Goal: Task Accomplishment & Management: Use online tool/utility

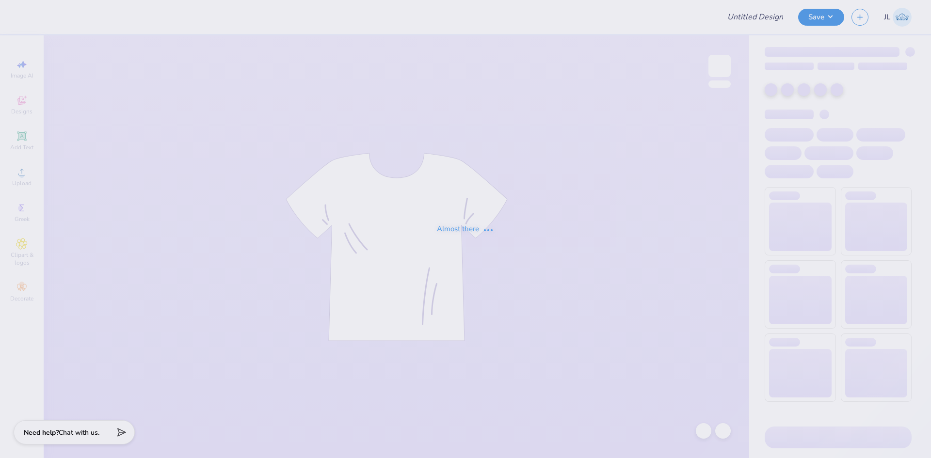
type input "Tridelt 2025"
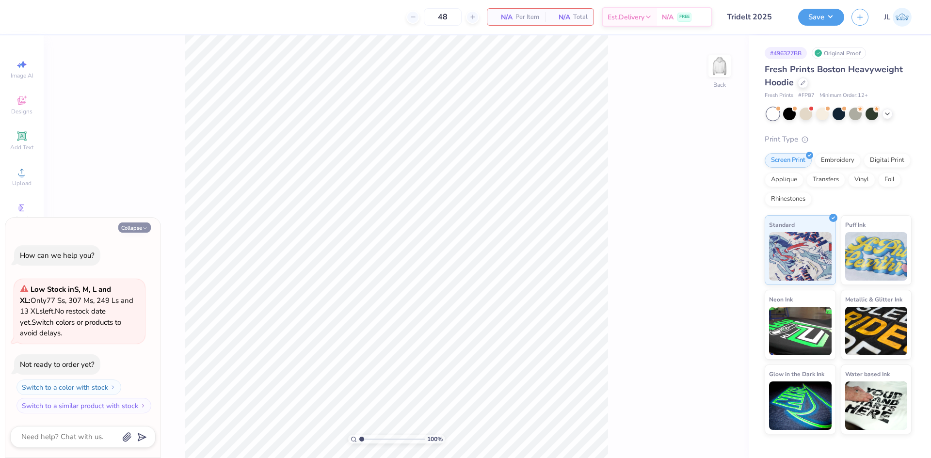
click at [124, 231] on button "Collapse" at bounding box center [134, 228] width 32 height 10
type textarea "x"
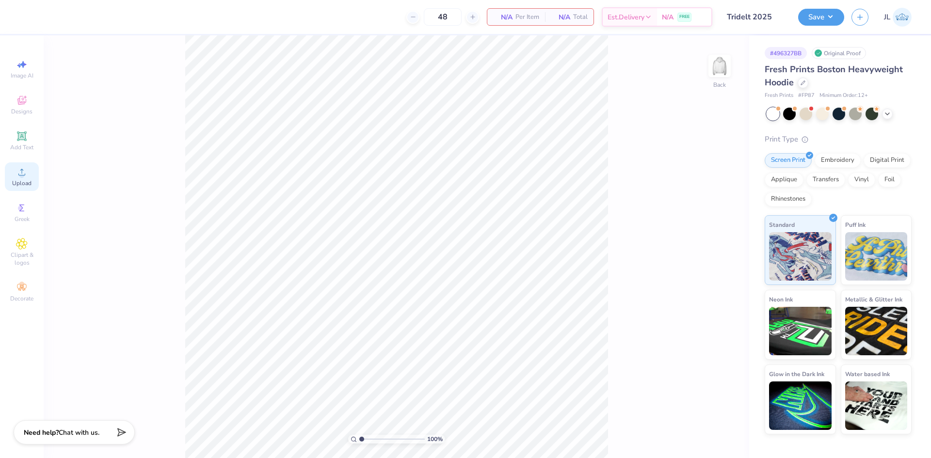
click at [29, 178] on div "Upload" at bounding box center [22, 176] width 34 height 29
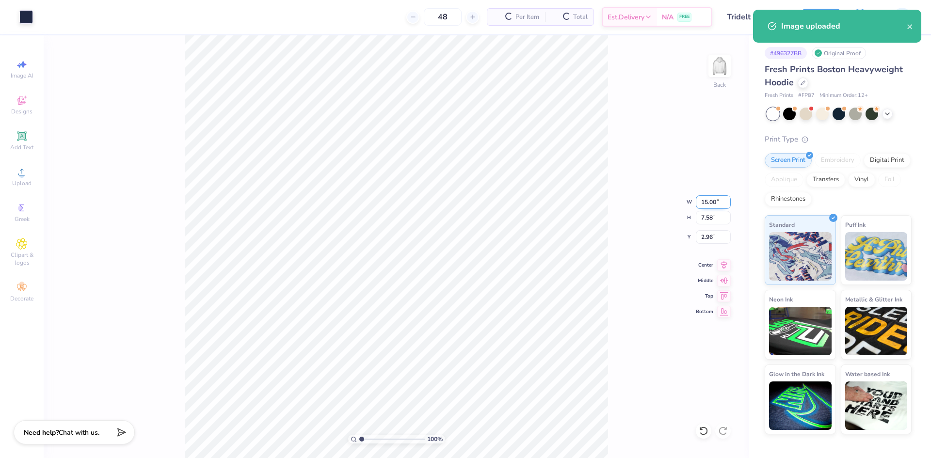
click at [709, 201] on input "15.00" at bounding box center [713, 202] width 35 height 14
type input "12.00"
type input "6.06"
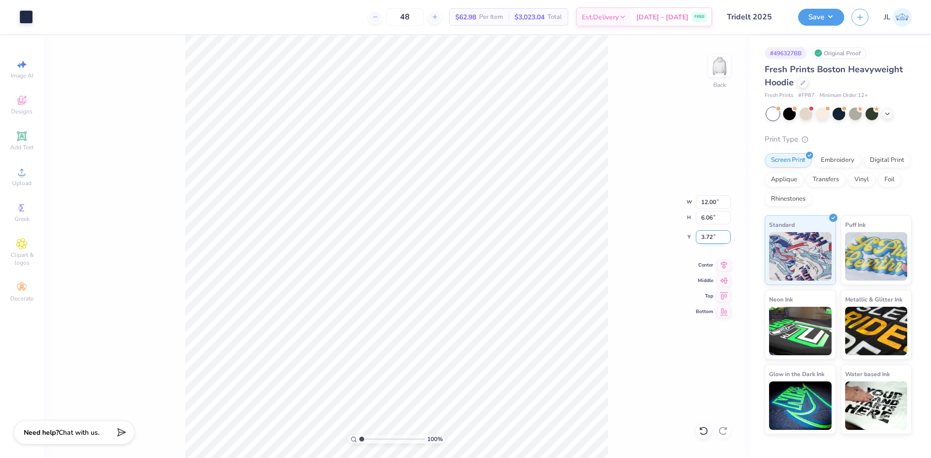
click at [707, 236] on input "3.72" at bounding box center [713, 237] width 35 height 14
type input "3.00"
click at [719, 265] on icon at bounding box center [724, 264] width 14 height 12
click at [704, 201] on input "12.00" at bounding box center [713, 202] width 35 height 14
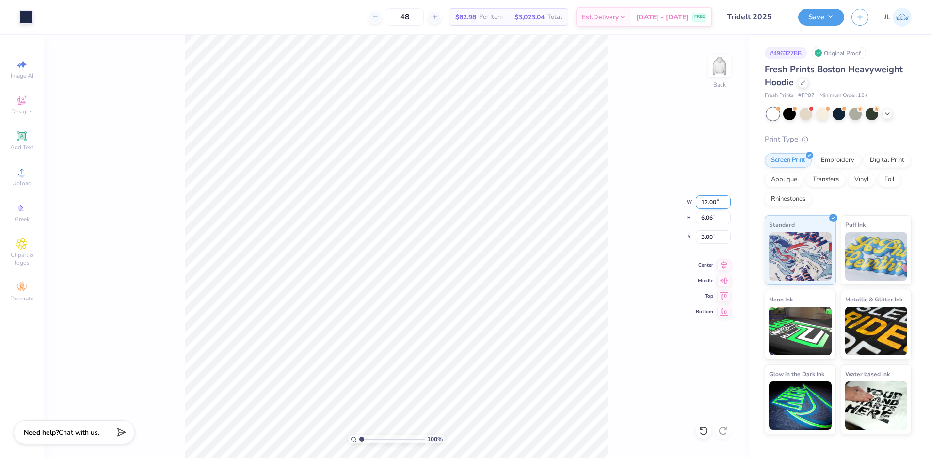
click at [704, 201] on input "12.00" at bounding box center [713, 202] width 35 height 14
type input "11.00"
type input "5.56"
type input "3.25"
click at [705, 202] on input "11.00" at bounding box center [713, 202] width 35 height 14
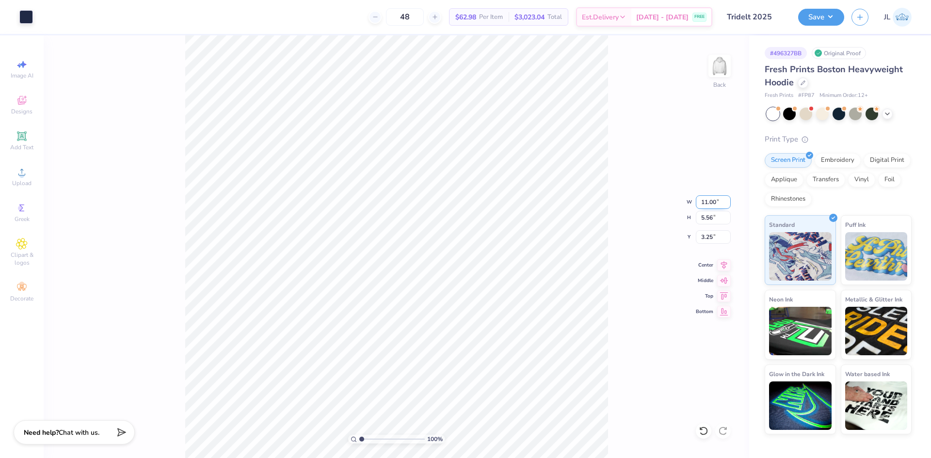
click at [705, 201] on input "11.00" at bounding box center [713, 202] width 35 height 14
type input "12.00"
type input "6.06"
click at [705, 238] on input "3.00" at bounding box center [713, 237] width 35 height 14
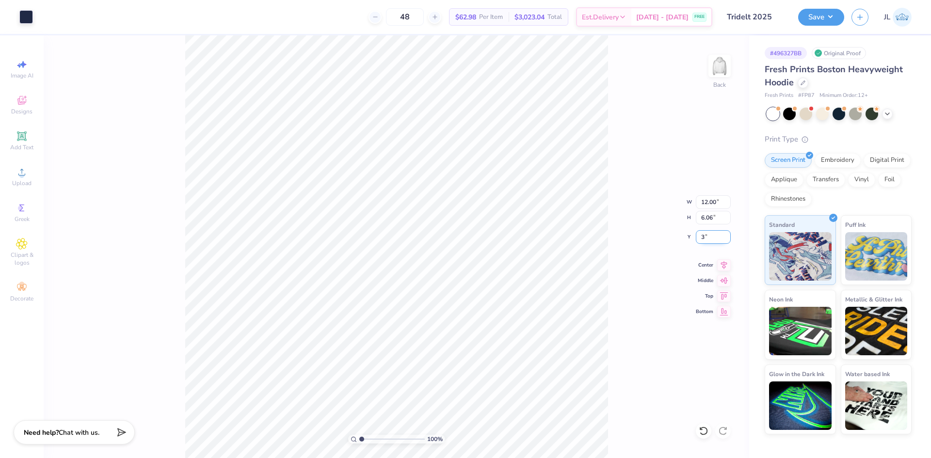
type input "3.00"
click at [99, 85] on div "100 % Back W 12.00 12.00 " H 6.06 6.06 " Y 3.00 3.00 " Center Middle Top Bottom" at bounding box center [397, 246] width 706 height 423
click at [482, 369] on li "Ungroup" at bounding box center [482, 370] width 76 height 19
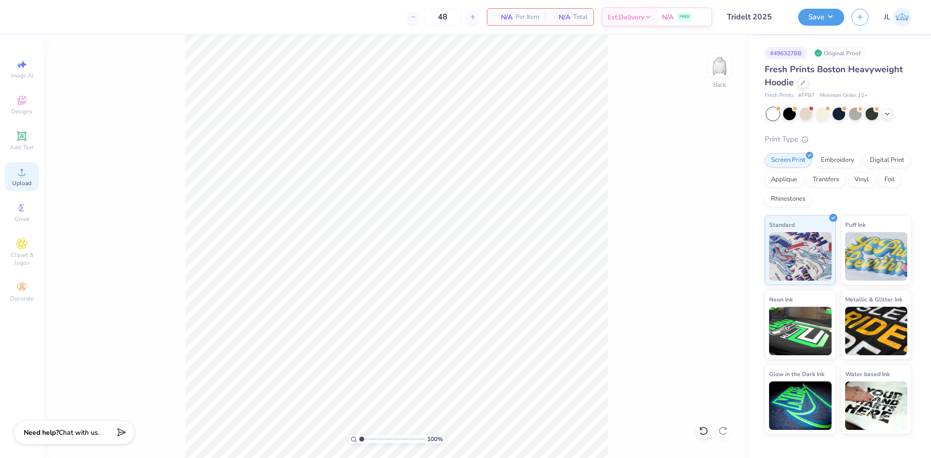
click at [18, 178] on icon at bounding box center [22, 172] width 12 height 12
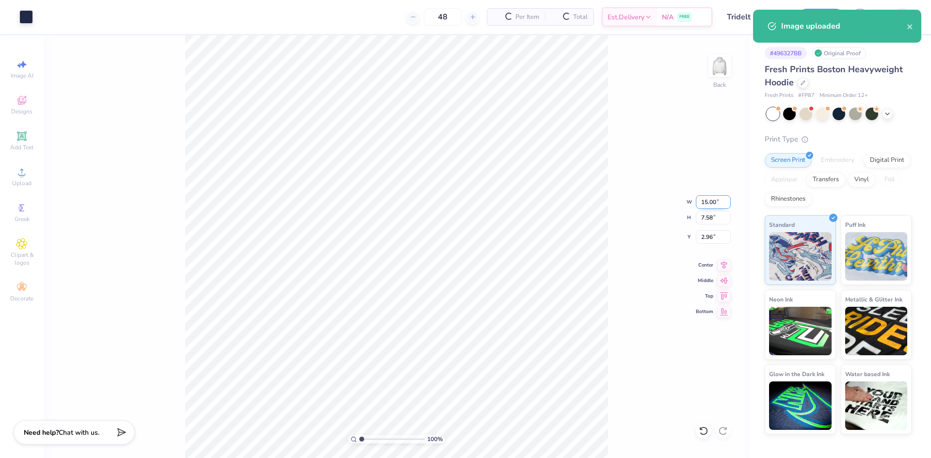
click at [704, 203] on input "15.00" at bounding box center [713, 202] width 35 height 14
type input "12.00"
type input "6.06"
click at [707, 237] on input "3.72" at bounding box center [713, 237] width 35 height 14
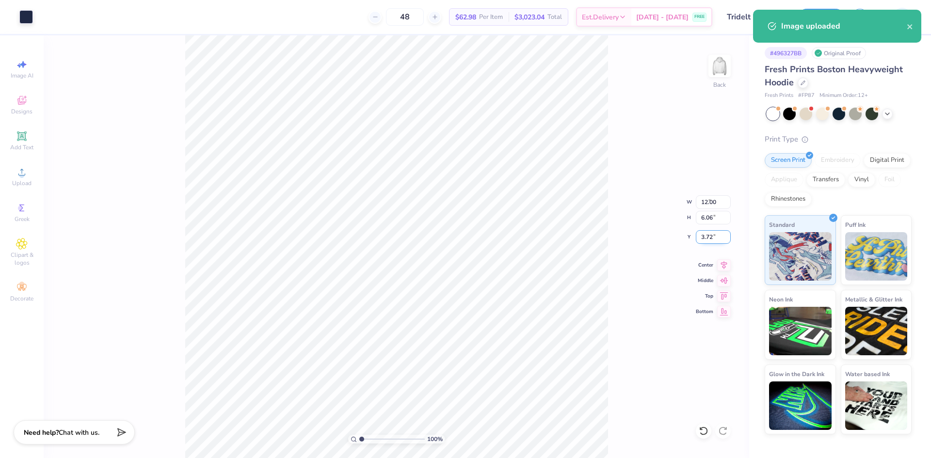
click at [707, 237] on input "3.72" at bounding box center [713, 237] width 35 height 14
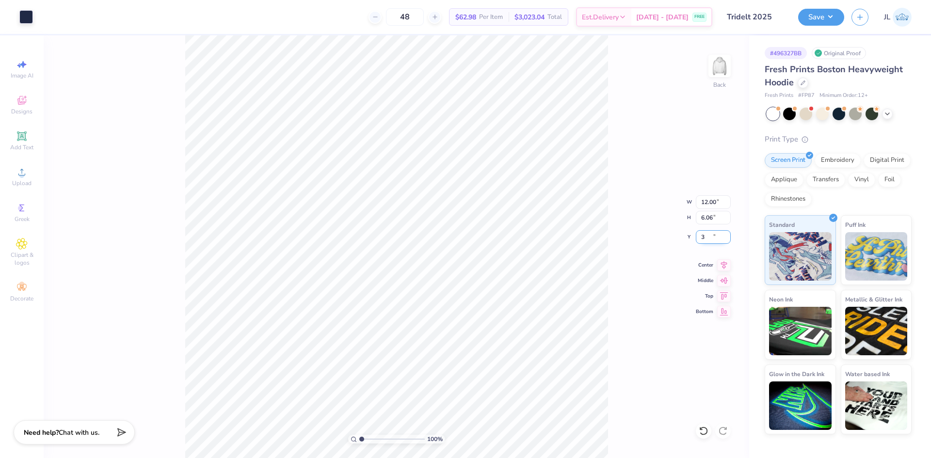
type input "3.00"
click at [727, 261] on icon at bounding box center [724, 263] width 6 height 8
click at [718, 278] on icon at bounding box center [724, 280] width 14 height 12
click at [704, 238] on input "3.72" at bounding box center [713, 237] width 35 height 14
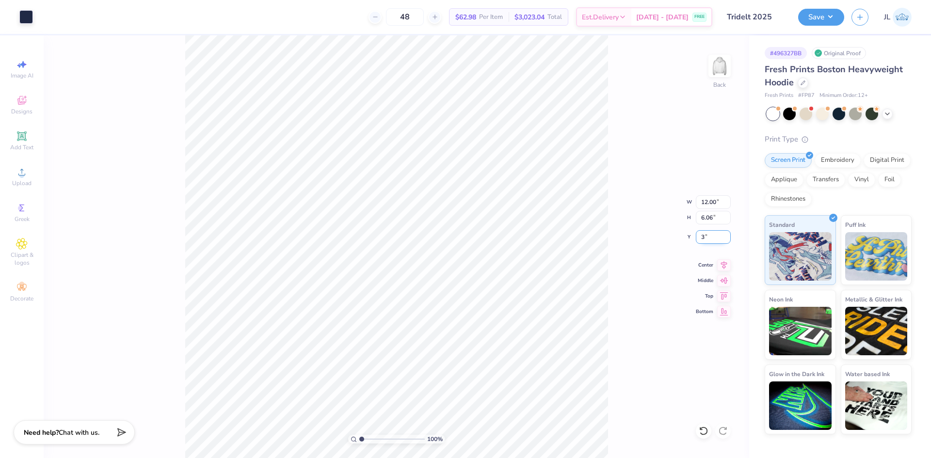
type input "3.00"
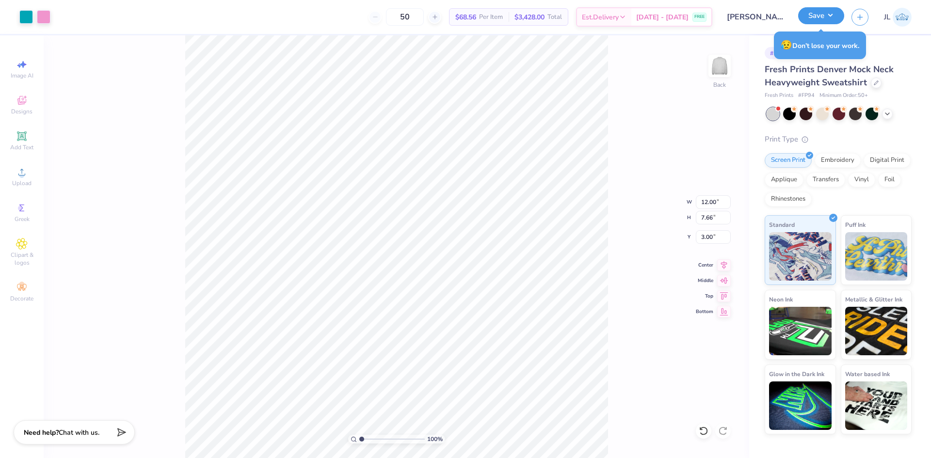
click at [816, 13] on button "Save" at bounding box center [821, 15] width 46 height 17
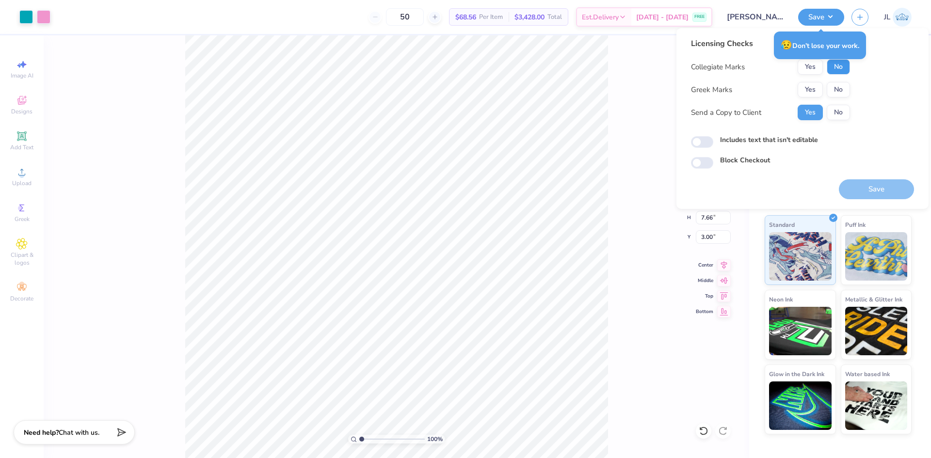
click at [838, 65] on button "No" at bounding box center [838, 67] width 23 height 16
click at [810, 92] on button "Yes" at bounding box center [810, 90] width 25 height 16
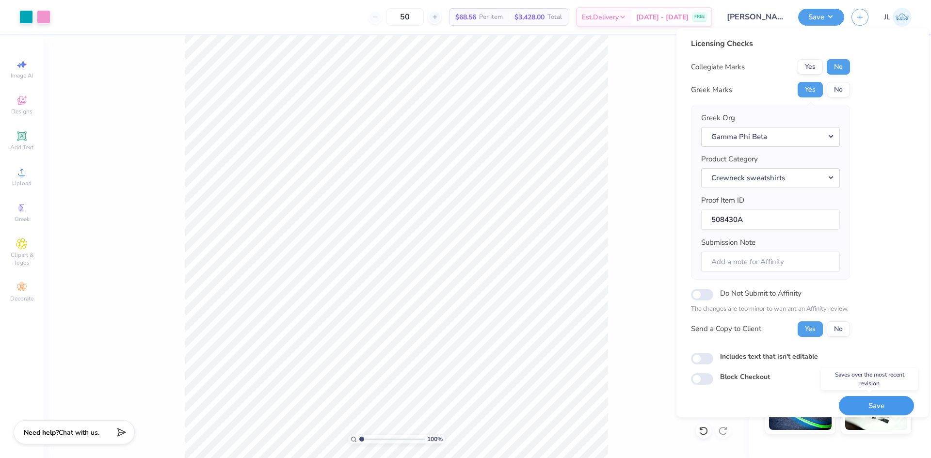
click at [863, 410] on button "Save" at bounding box center [876, 406] width 75 height 20
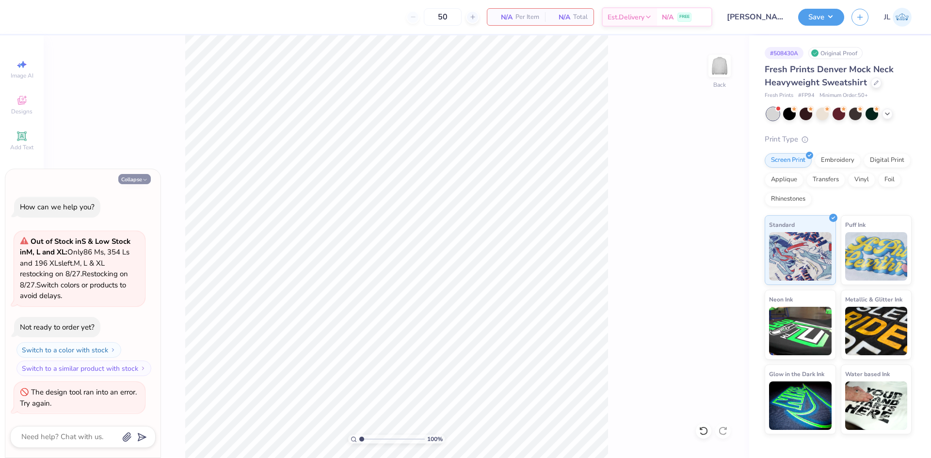
click at [126, 178] on button "Collapse" at bounding box center [134, 179] width 32 height 10
type textarea "x"
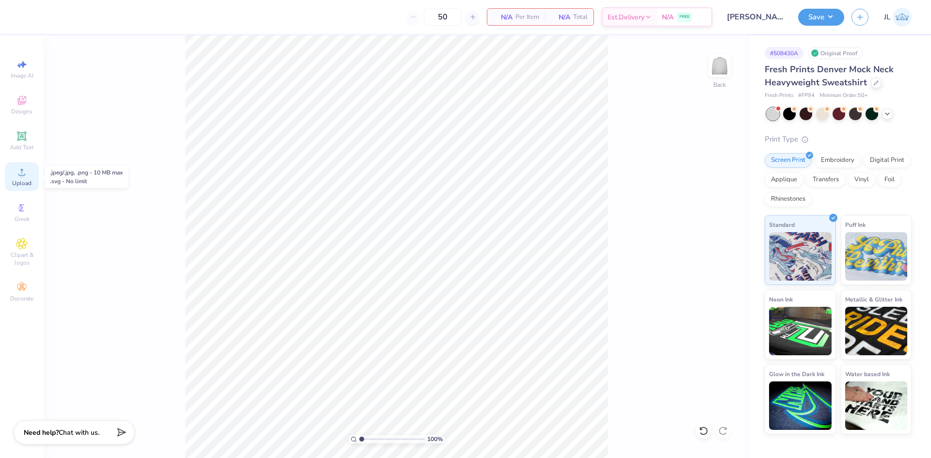
click at [25, 178] on icon at bounding box center [22, 172] width 12 height 12
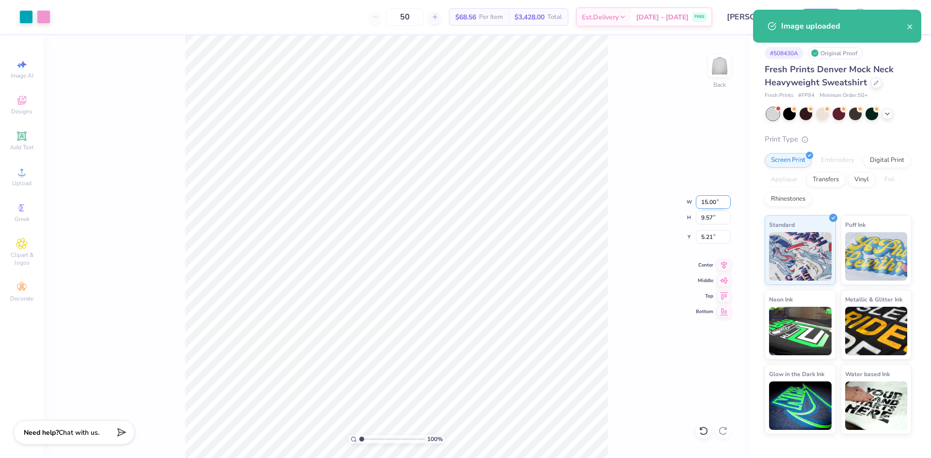
click at [708, 203] on input "15.00" at bounding box center [713, 202] width 35 height 14
click at [705, 237] on input "5.21" at bounding box center [713, 237] width 35 height 14
type input "12.00"
type input "7.66"
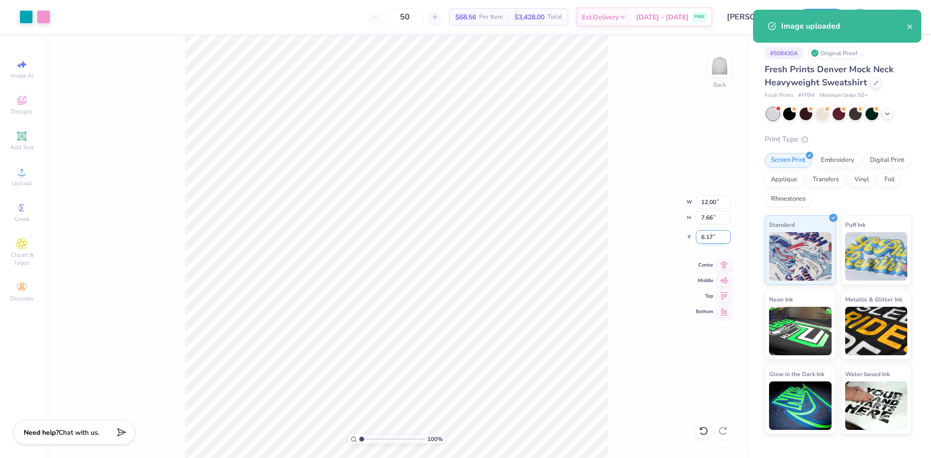
click at [705, 237] on input "6.17" at bounding box center [713, 237] width 35 height 14
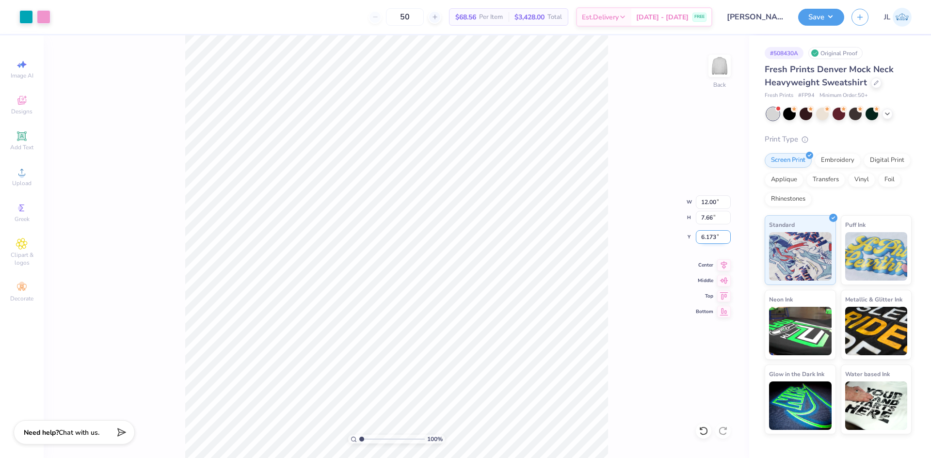
click at [705, 238] on input "6.173" at bounding box center [713, 237] width 35 height 14
type input "3.00"
click at [833, 18] on button "Save" at bounding box center [821, 15] width 46 height 17
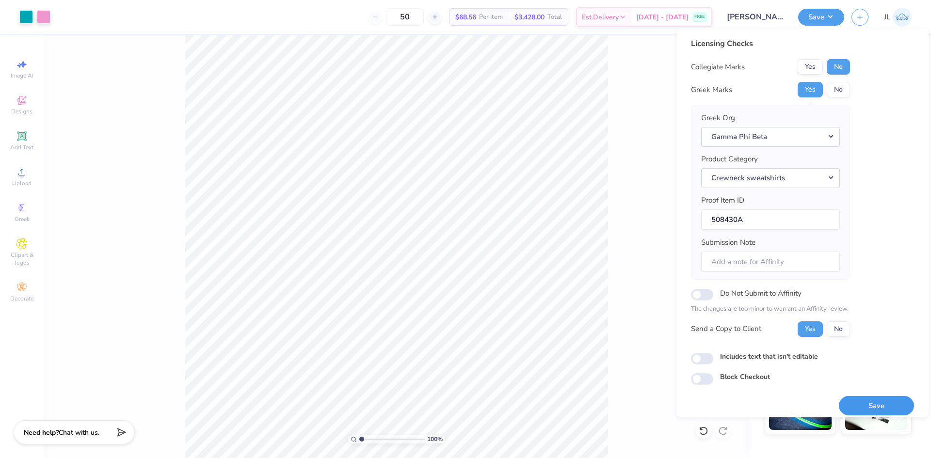
click at [875, 402] on button "Save" at bounding box center [876, 406] width 75 height 20
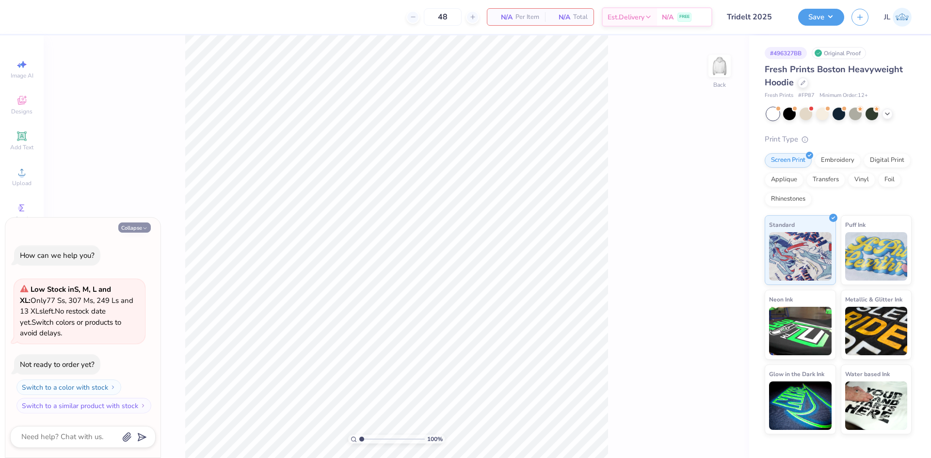
click at [144, 226] on button "Collapse" at bounding box center [134, 228] width 32 height 10
type textarea "x"
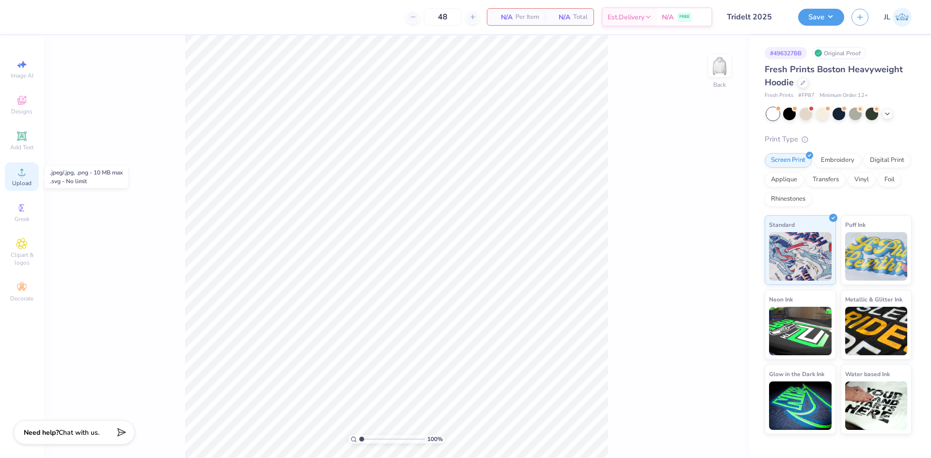
click at [28, 177] on div "Upload" at bounding box center [22, 176] width 34 height 29
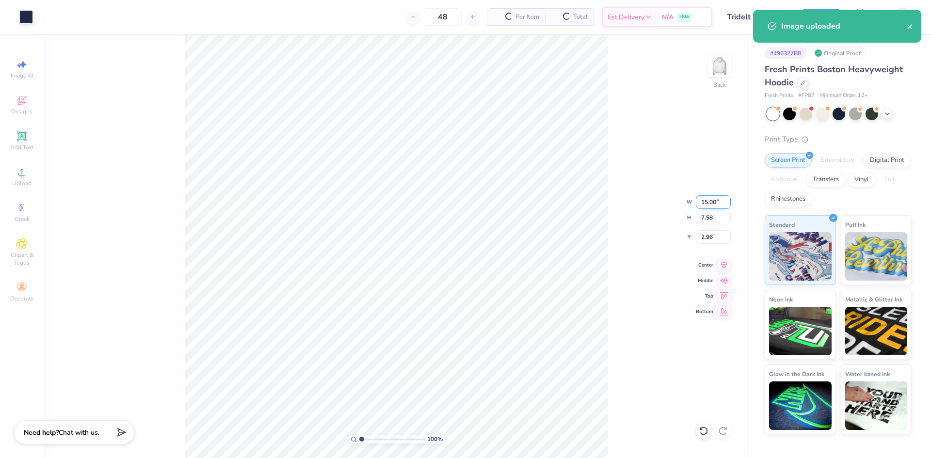
click at [703, 207] on input "15.00" at bounding box center [713, 202] width 35 height 14
type input "12.00"
type input "6.06"
click at [709, 237] on input "3.72" at bounding box center [713, 237] width 35 height 14
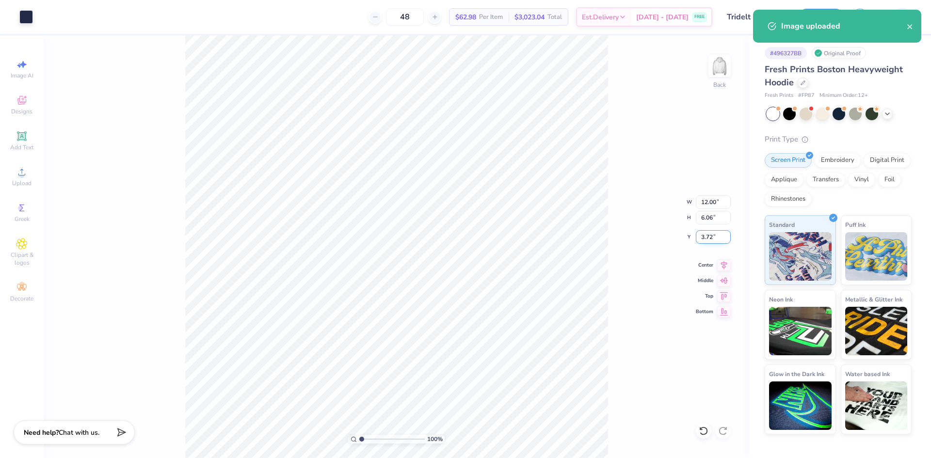
click at [709, 237] on input "3.72" at bounding box center [713, 237] width 35 height 14
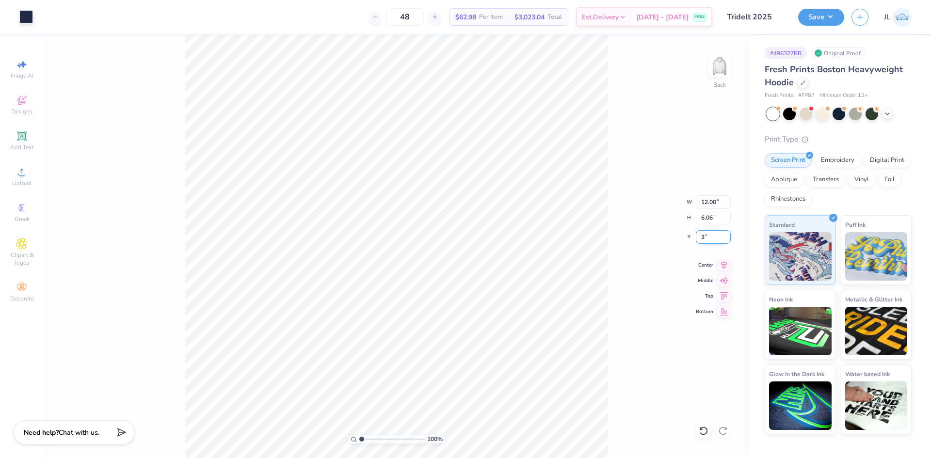
type input "3.00"
click at [835, 15] on button "Save" at bounding box center [821, 15] width 46 height 17
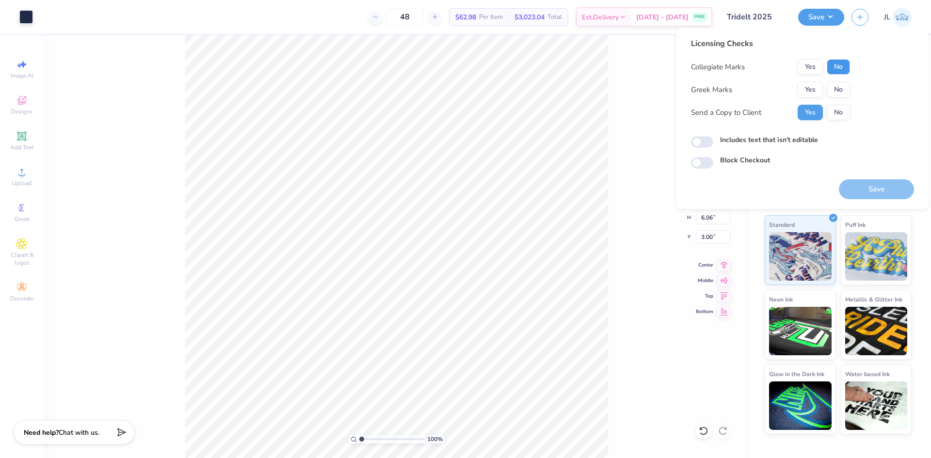
click at [830, 69] on button "No" at bounding box center [838, 67] width 23 height 16
click at [810, 91] on button "Yes" at bounding box center [810, 90] width 25 height 16
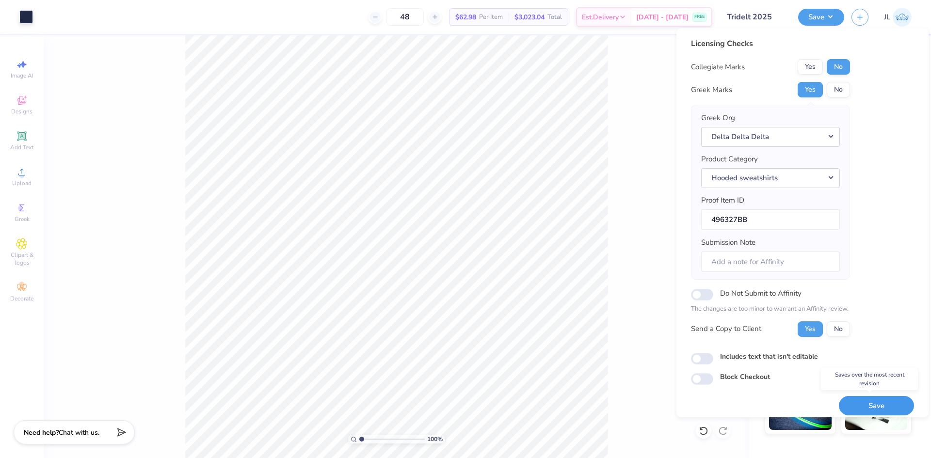
click at [880, 403] on button "Save" at bounding box center [876, 406] width 75 height 20
